Goal: Communication & Community: Participate in discussion

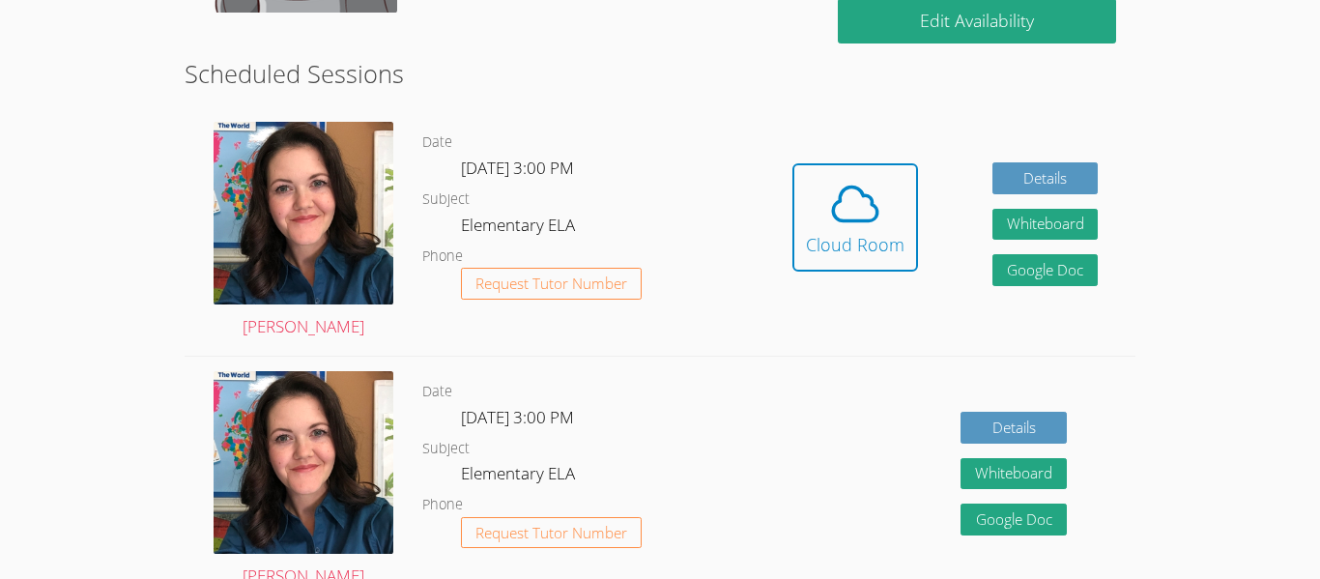
scroll to position [496, 0]
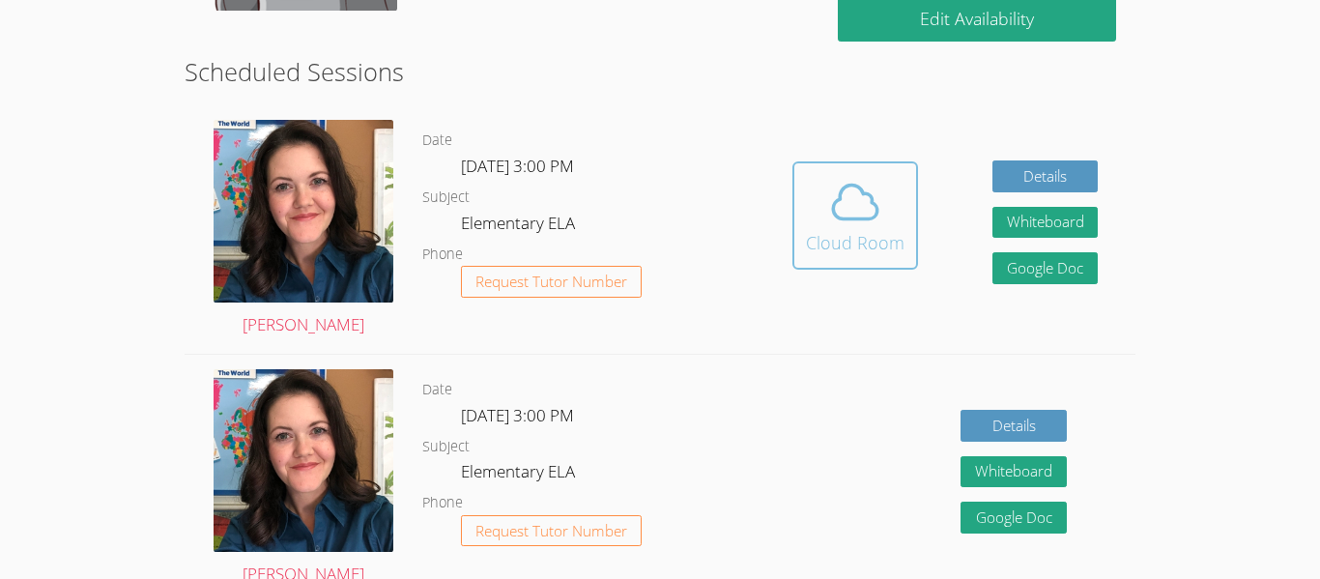
click at [860, 216] on icon at bounding box center [855, 202] width 54 height 54
click at [818, 218] on span at bounding box center [855, 202] width 99 height 54
click at [826, 234] on div "Cloud Room" at bounding box center [855, 242] width 99 height 27
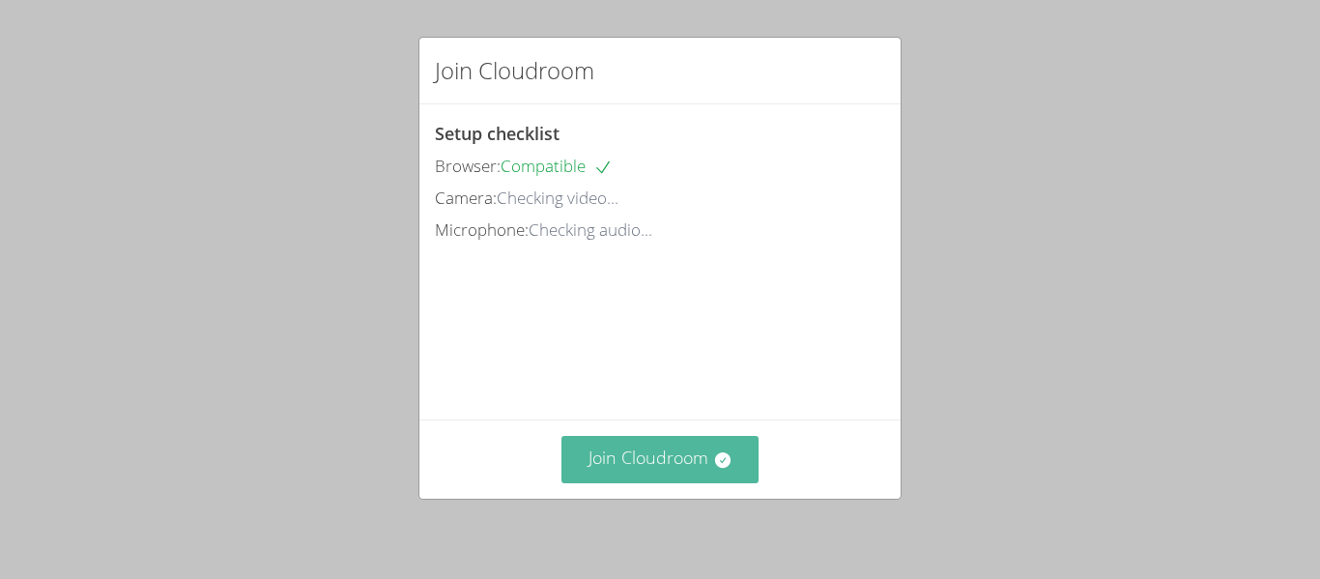
click at [660, 460] on button "Join Cloudroom" at bounding box center [661, 459] width 198 height 47
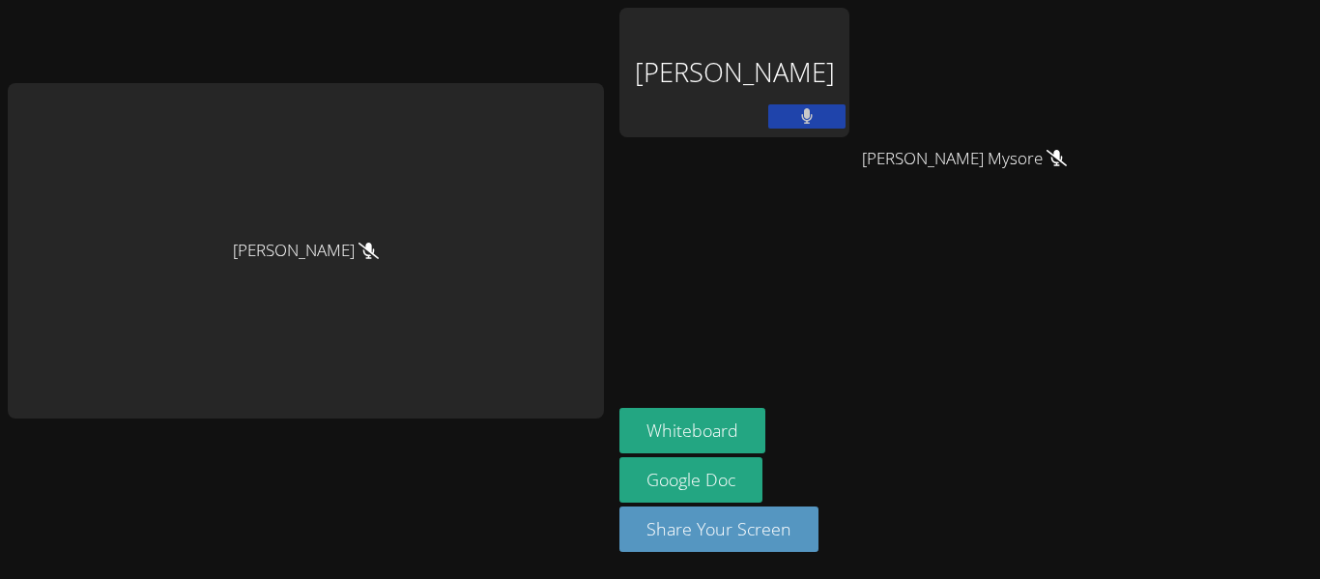
click at [777, 124] on button at bounding box center [806, 116] width 77 height 24
click at [768, 107] on button at bounding box center [806, 116] width 77 height 24
click at [775, 529] on button "Share Your Screen" at bounding box center [719, 528] width 199 height 45
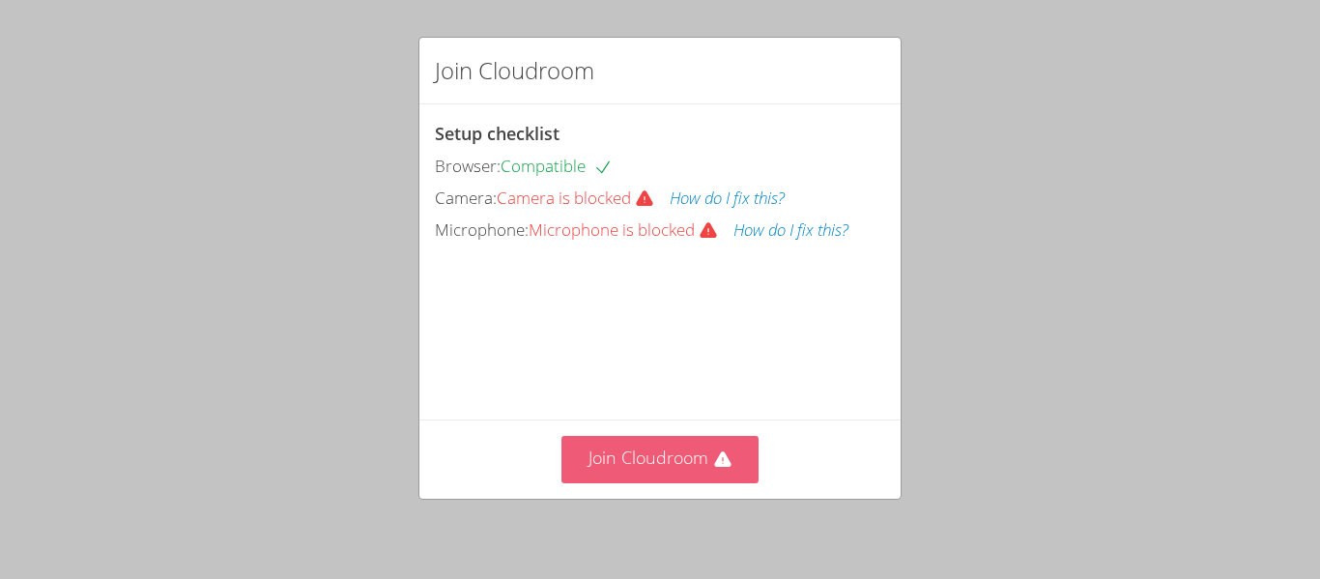
click at [606, 467] on button "Join Cloudroom" at bounding box center [661, 459] width 198 height 47
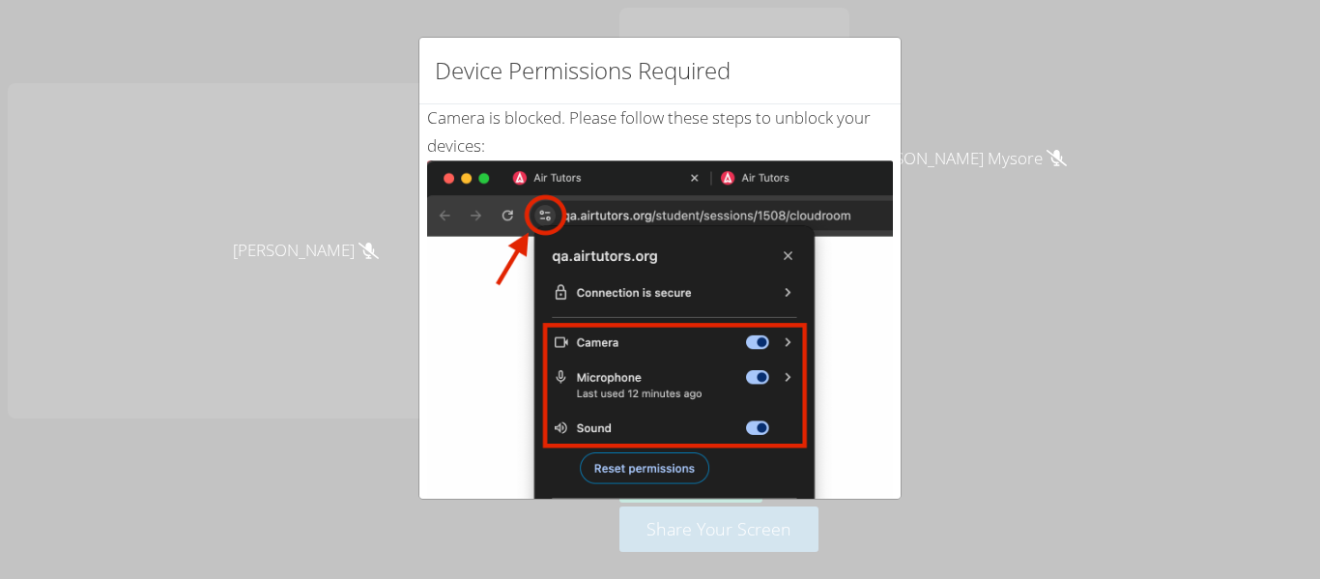
click at [909, 390] on div "Device Permissions Required Camera is blocked . Please follow these steps to un…" at bounding box center [660, 289] width 1320 height 579
click at [896, 395] on div "Camera is blocked . Please follow these steps to unblock your devices: Click th…" at bounding box center [659, 468] width 481 height 728
click at [885, 392] on img at bounding box center [660, 378] width 466 height 437
click at [876, 396] on img at bounding box center [660, 378] width 466 height 437
click at [844, 406] on img at bounding box center [660, 378] width 466 height 437
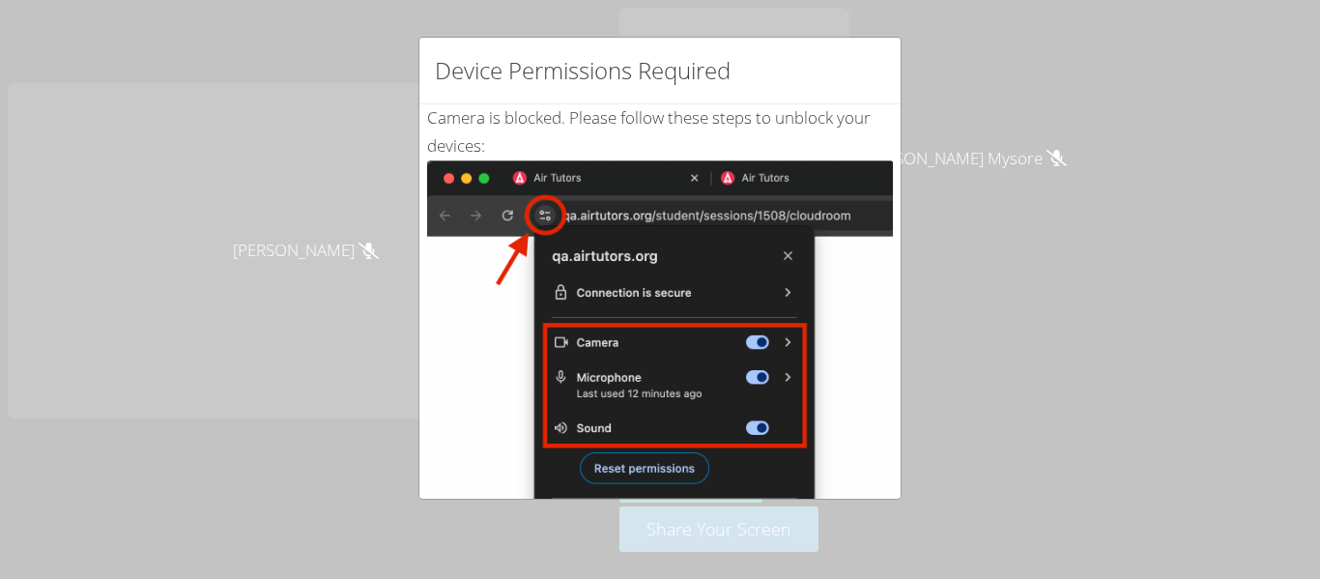
click at [842, 406] on img at bounding box center [660, 378] width 466 height 437
click at [846, 409] on img at bounding box center [660, 378] width 466 height 437
click at [846, 411] on img at bounding box center [660, 378] width 466 height 437
click at [848, 413] on img at bounding box center [660, 378] width 466 height 437
click at [855, 407] on img at bounding box center [660, 378] width 466 height 437
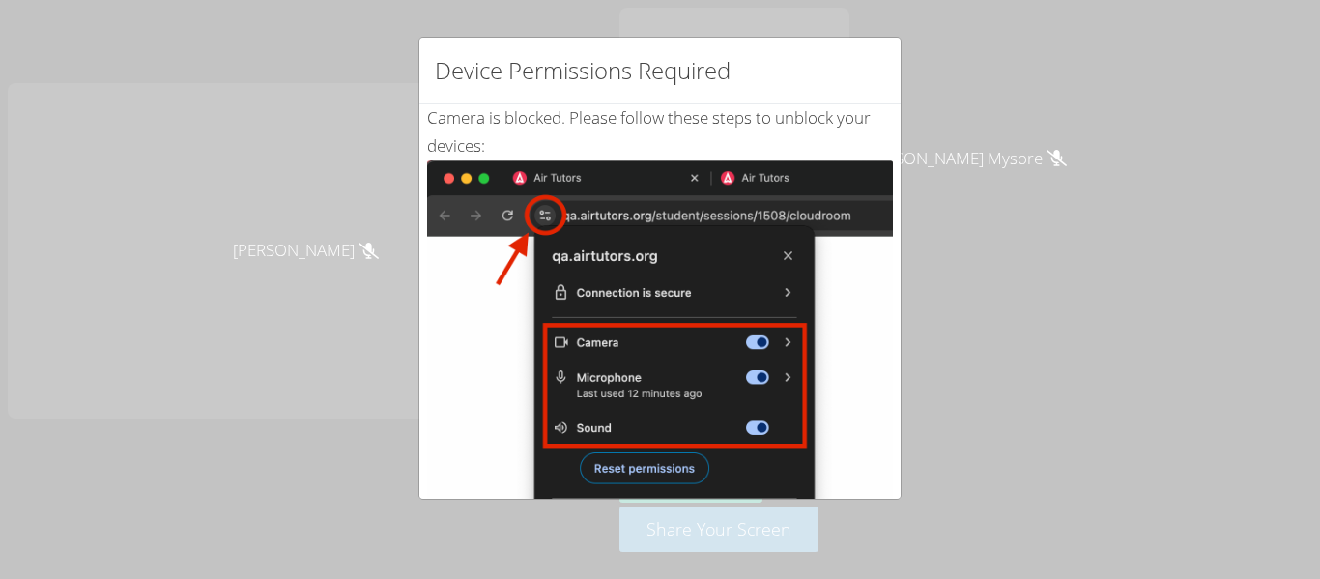
click at [870, 402] on img at bounding box center [660, 378] width 466 height 437
click at [873, 403] on img at bounding box center [660, 378] width 466 height 437
click at [868, 417] on img at bounding box center [660, 378] width 466 height 437
click at [882, 416] on img at bounding box center [660, 378] width 466 height 437
click at [378, 338] on div "Device Permissions Required Camera is blocked . Please follow these steps to un…" at bounding box center [660, 289] width 1320 height 579
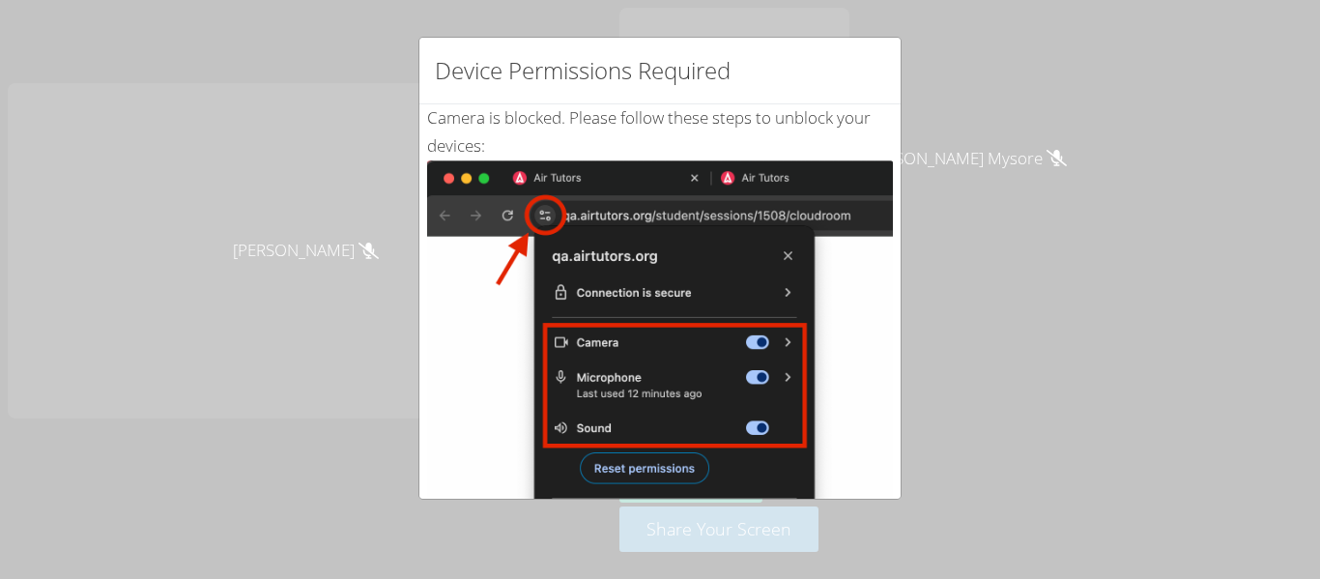
click at [387, 380] on div "Device Permissions Required Camera is blocked . Please follow these steps to un…" at bounding box center [660, 289] width 1320 height 579
click at [377, 374] on div "Device Permissions Required Camera is blocked . Please follow these steps to un…" at bounding box center [660, 289] width 1320 height 579
click at [390, 376] on div "Device Permissions Required Camera is blocked . Please follow these steps to un…" at bounding box center [660, 289] width 1320 height 579
click at [385, 379] on div "Device Permissions Required Camera is blocked . Please follow these steps to un…" at bounding box center [660, 289] width 1320 height 579
click at [394, 383] on div "Device Permissions Required Camera is blocked . Please follow these steps to un…" at bounding box center [660, 289] width 1320 height 579
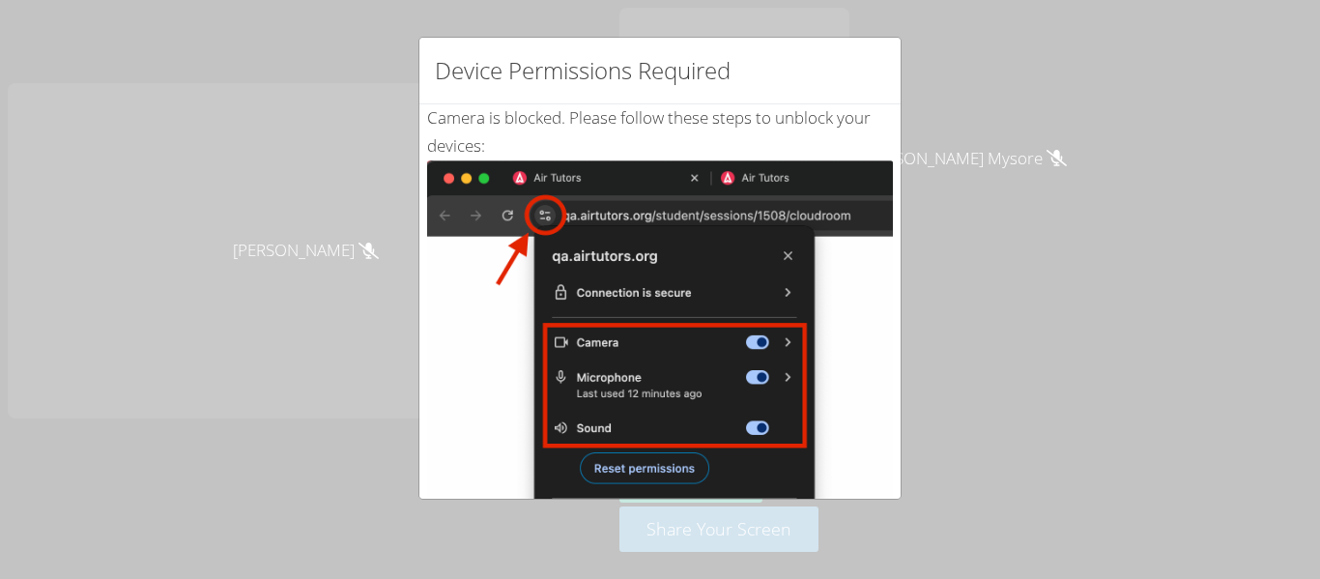
click at [421, 390] on div "Camera is blocked . Please follow these steps to unblock your devices: Click th…" at bounding box center [659, 468] width 481 height 728
click at [447, 401] on img at bounding box center [660, 378] width 466 height 437
click at [452, 410] on img at bounding box center [660, 378] width 466 height 437
click at [308, 87] on div "Device Permissions Required Camera is blocked . Please follow these steps to un…" at bounding box center [660, 289] width 1320 height 579
click at [347, 77] on div "Device Permissions Required Camera is blocked . Please follow these steps to un…" at bounding box center [660, 289] width 1320 height 579
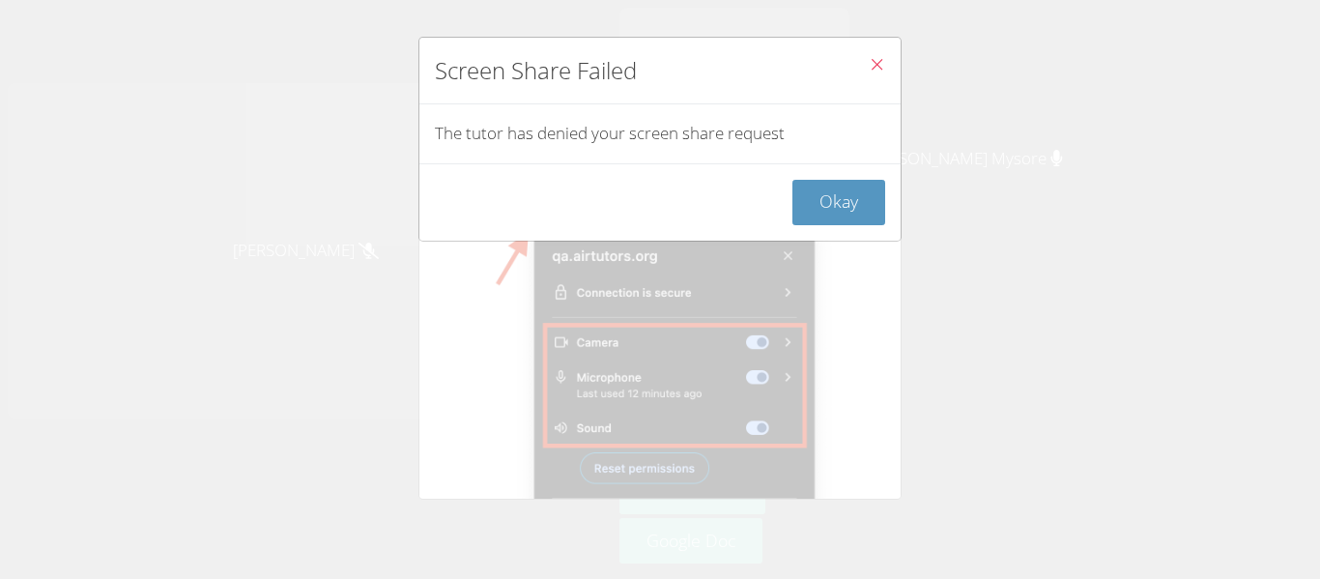
click at [877, 72] on span "Close" at bounding box center [877, 66] width 16 height 22
click at [865, 61] on button "Close" at bounding box center [876, 67] width 47 height 59
click at [892, 49] on button "Close" at bounding box center [876, 67] width 47 height 59
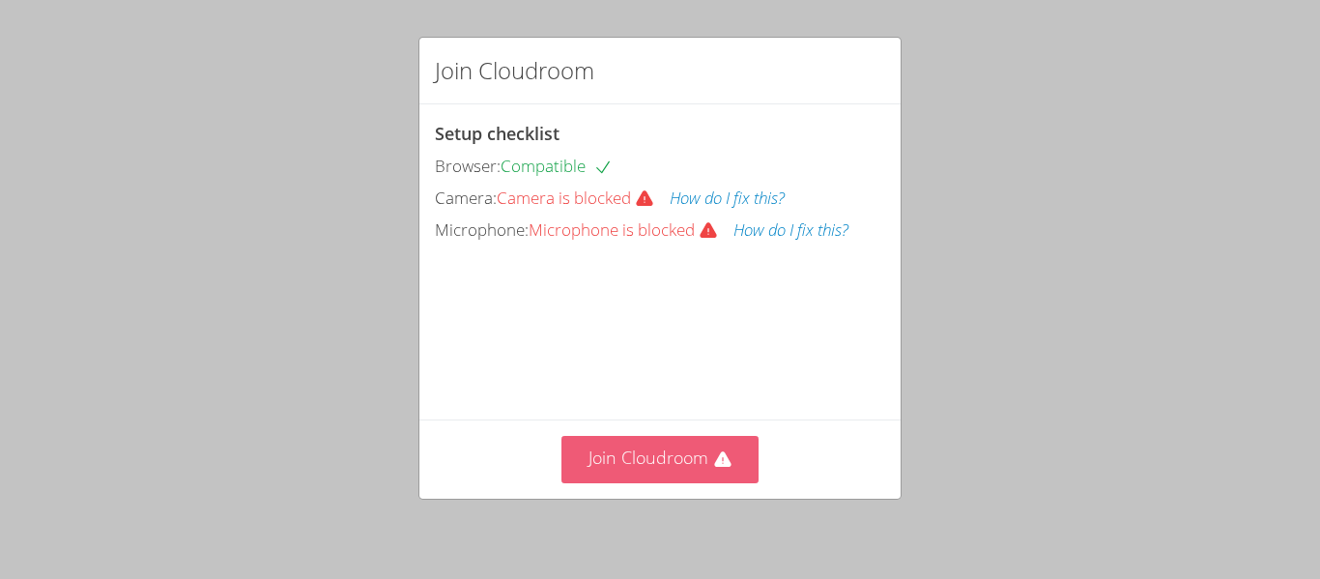
click at [728, 462] on icon at bounding box center [722, 458] width 16 height 15
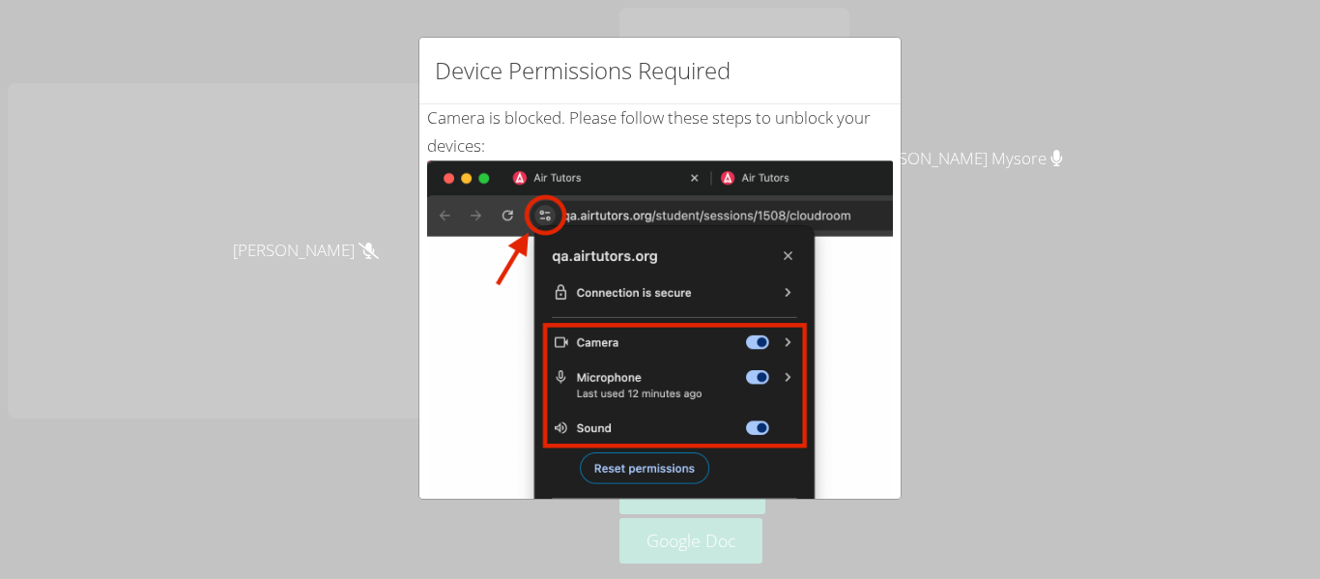
click at [840, 358] on img at bounding box center [660, 378] width 466 height 437
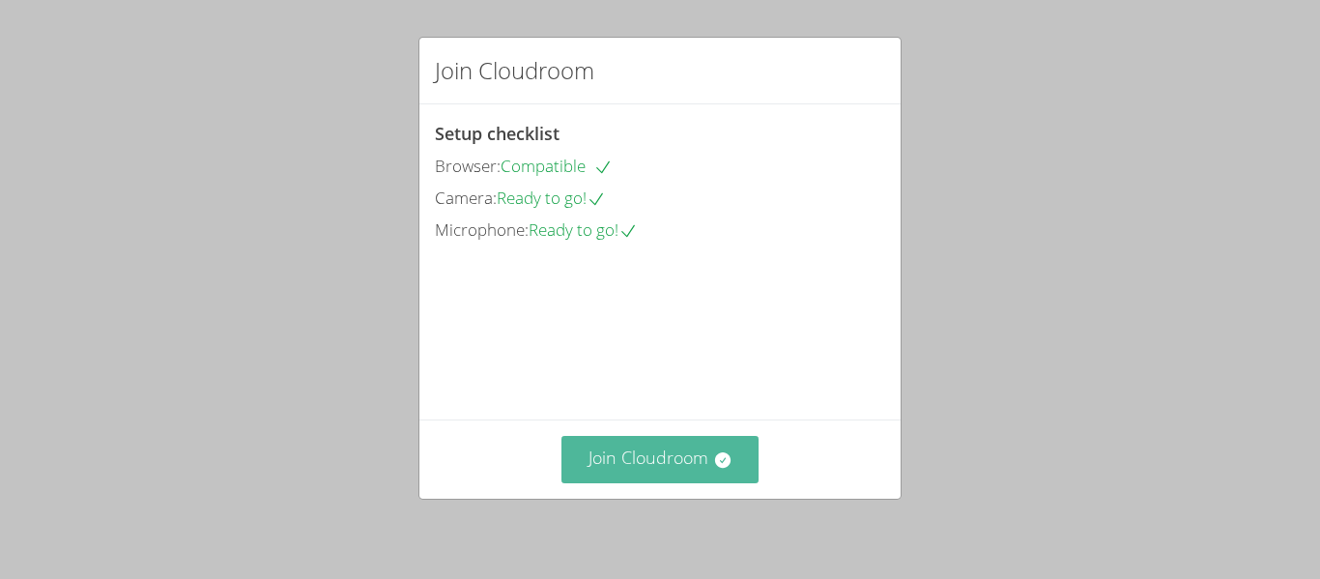
click at [704, 446] on button "Join Cloudroom" at bounding box center [661, 459] width 198 height 47
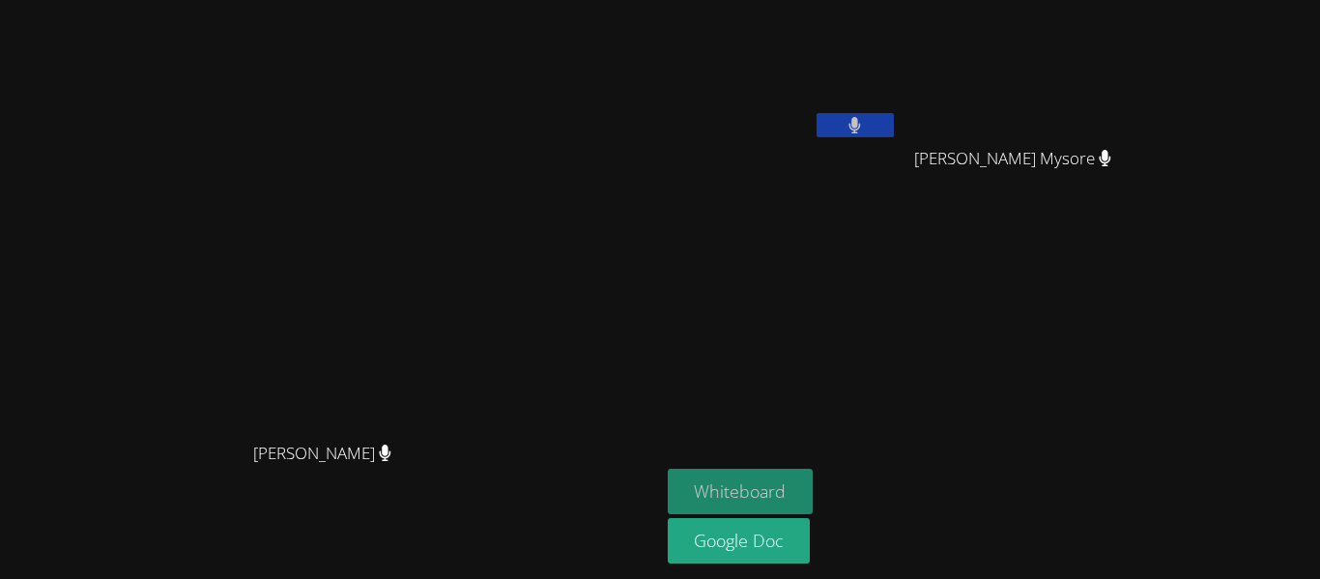
click at [814, 485] on button "Whiteboard" at bounding box center [741, 491] width 146 height 45
